Goal: Information Seeking & Learning: Find specific fact

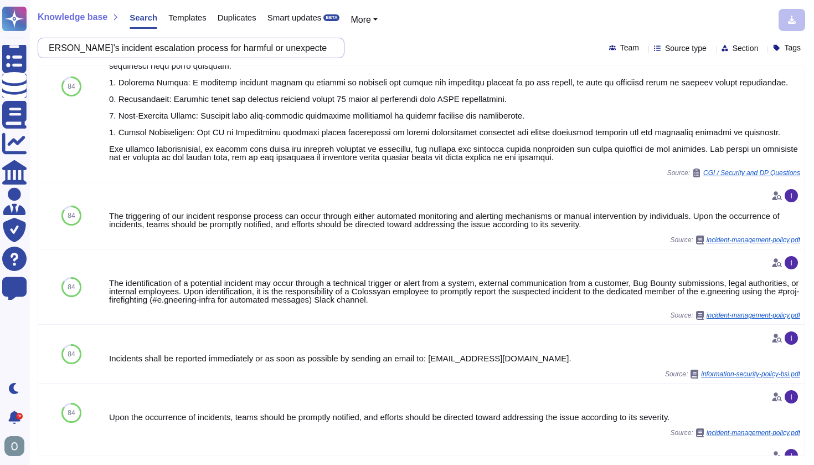
scroll to position [0, 63]
drag, startPoint x: 60, startPoint y: 48, endPoint x: 338, endPoint y: 55, distance: 277.5
click at [338, 55] on div "What is [PERSON_NAME]’s incident escalation process for harmful or unexpected c…" at bounding box center [191, 48] width 307 height 20
paste input "Are security reporting devices such as NIDS and SIEM monitored for availability?"
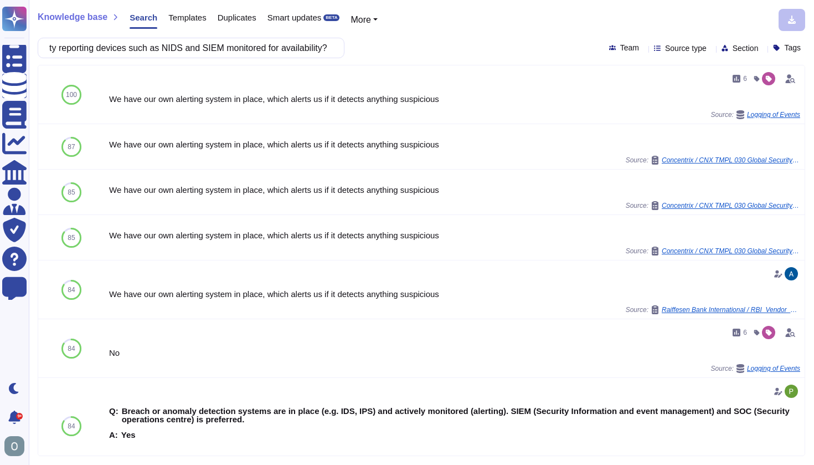
scroll to position [0, 0]
drag, startPoint x: 333, startPoint y: 48, endPoint x: 161, endPoint y: 48, distance: 171.7
click at [328, 48] on div "Are security reporting devices such as NIDS and SIEM monitored for availability?" at bounding box center [191, 48] width 307 height 20
drag, startPoint x: 60, startPoint y: 44, endPoint x: 359, endPoint y: 59, distance: 299.4
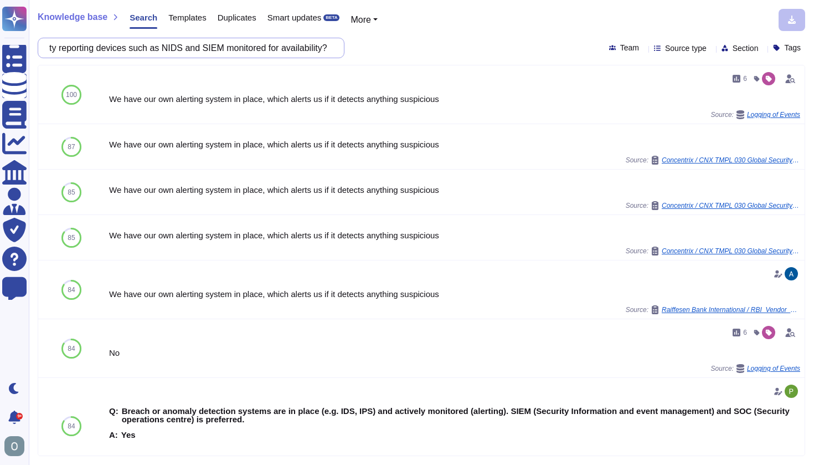
click at [359, 59] on div "Knowledge base Search Templates Duplicates Smart updates BETA More Are security…" at bounding box center [421, 232] width 785 height 465
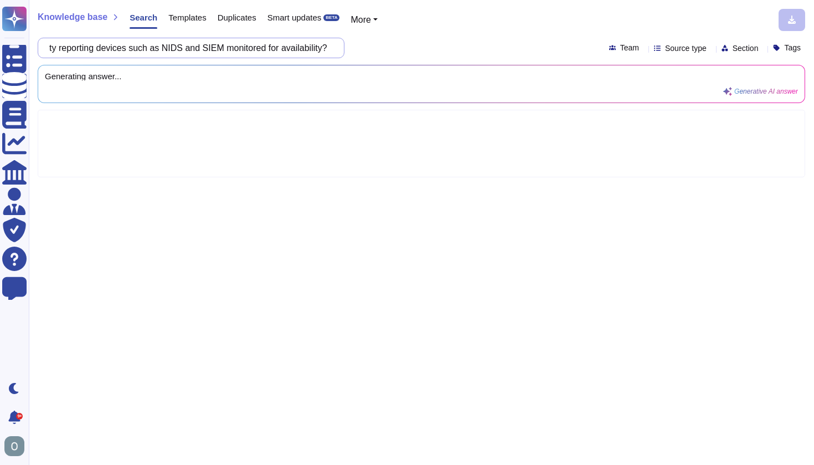
scroll to position [0, 0]
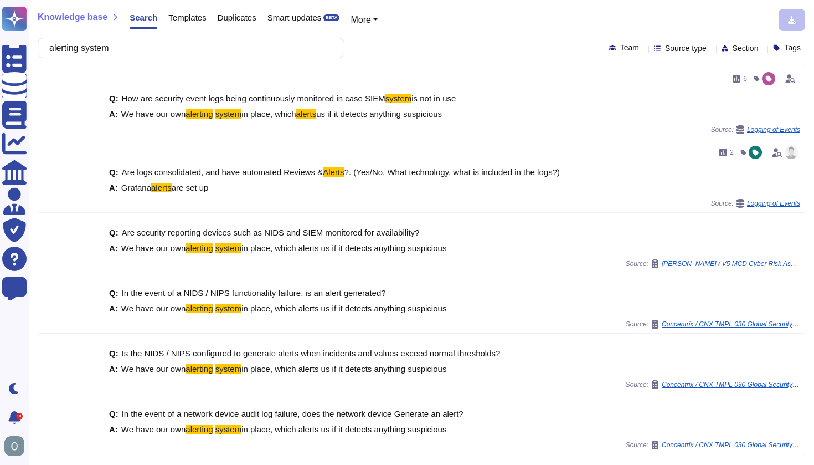
type input "alerting system"
